Goal: Navigation & Orientation: Find specific page/section

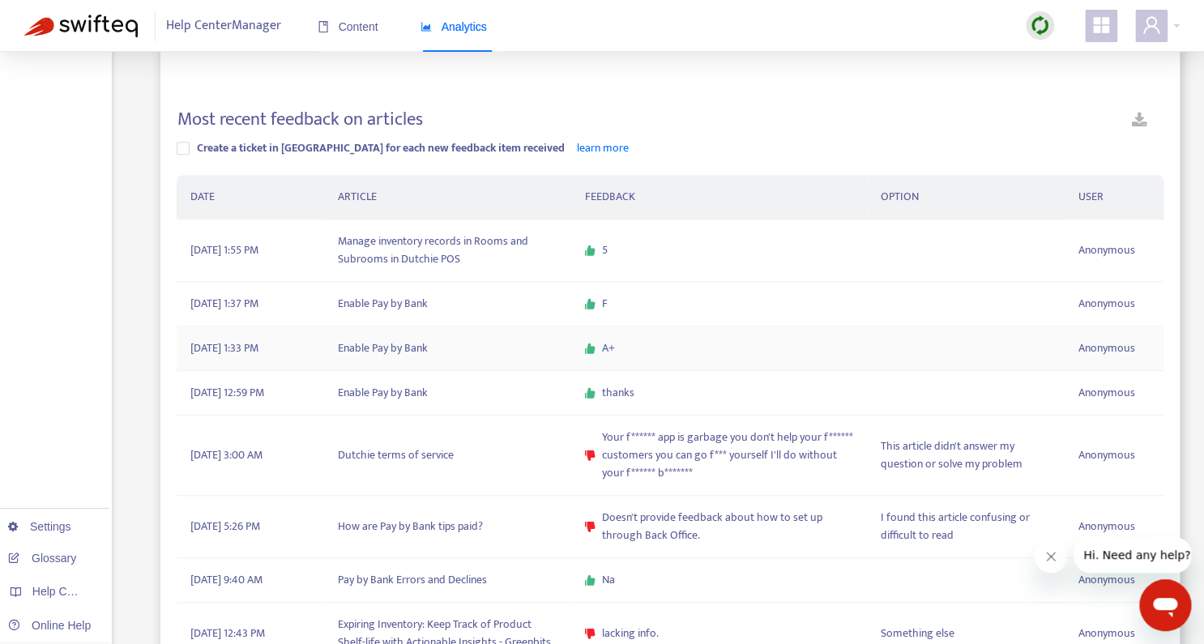
scroll to position [434, 0]
click at [471, 30] on span "Analytics" at bounding box center [453, 26] width 66 height 13
